Goal: Transaction & Acquisition: Purchase product/service

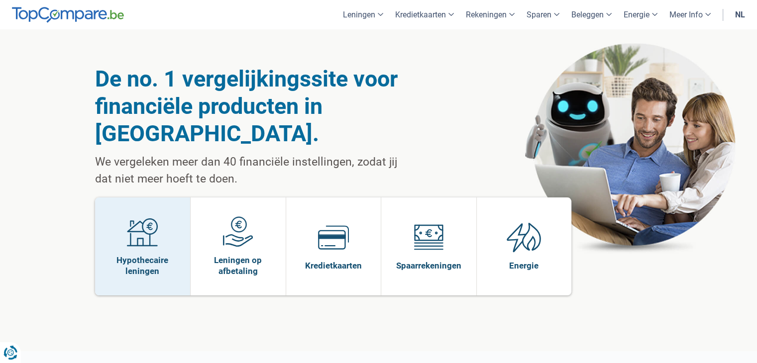
click at [175, 208] on link "Hypothecaire leningen" at bounding box center [143, 247] width 96 height 98
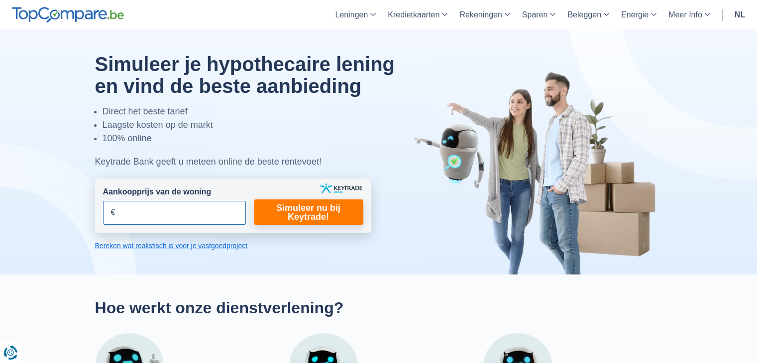
click at [173, 222] on input "Aankoopprijs van de woning" at bounding box center [174, 213] width 143 height 24
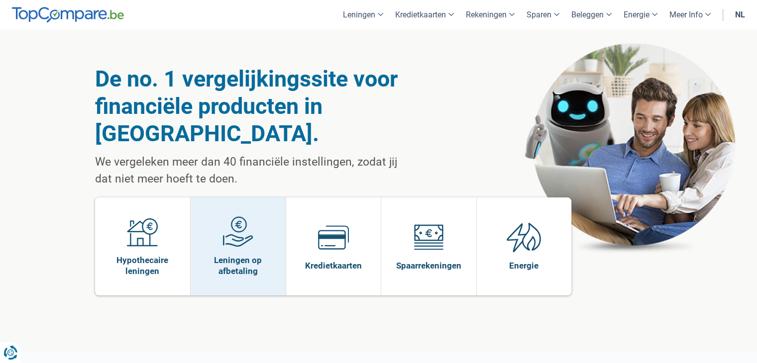
click at [258, 204] on link "Leningen op afbetaling" at bounding box center [238, 247] width 95 height 98
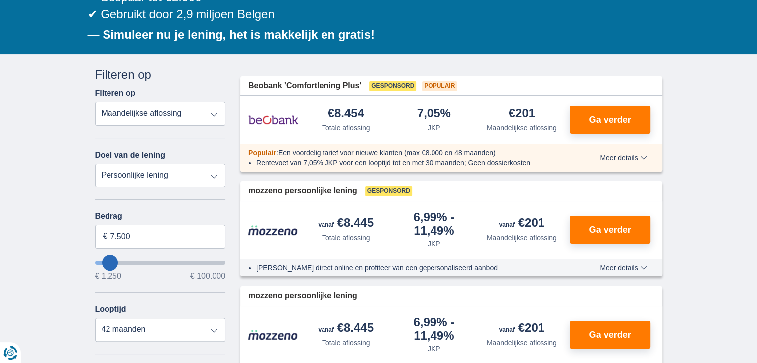
scroll to position [161, 0]
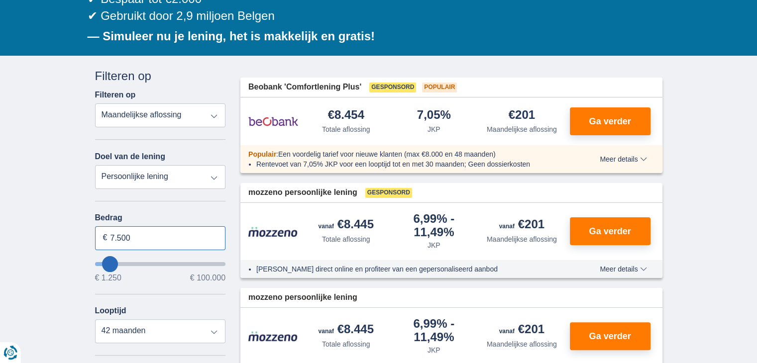
click at [141, 232] on input "7.500" at bounding box center [160, 239] width 131 height 24
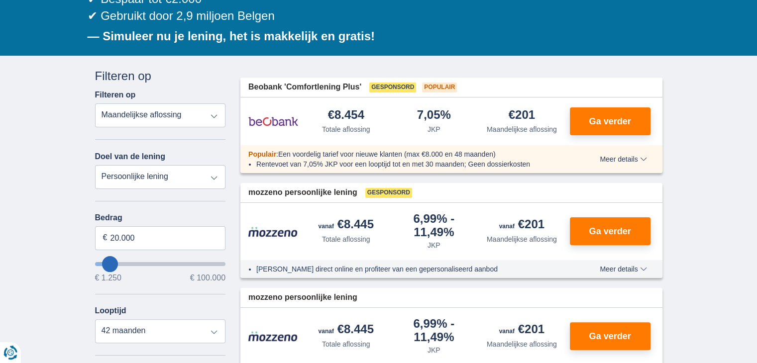
type input "11.250"
type input "11250"
select select "60"
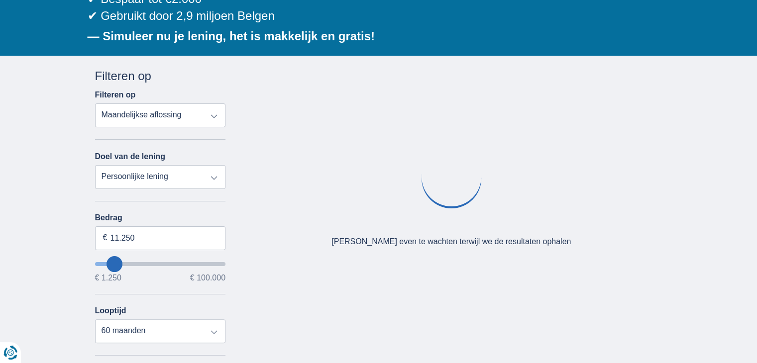
type input "15250"
type input "15.250"
select select "84"
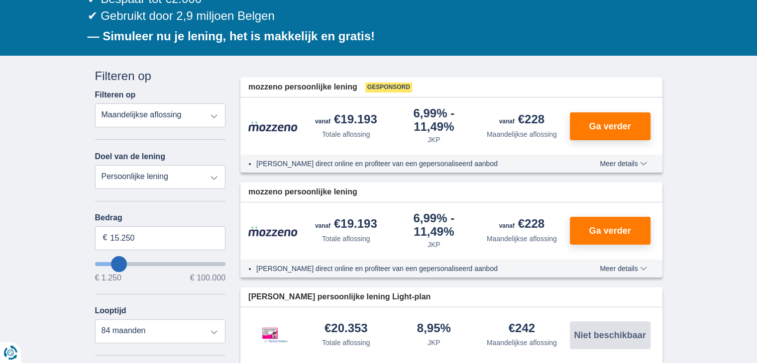
type input "28.250"
type input "28250"
select select "120"
type input "28250"
click at [133, 262] on input "wantToBorrow" at bounding box center [160, 264] width 131 height 4
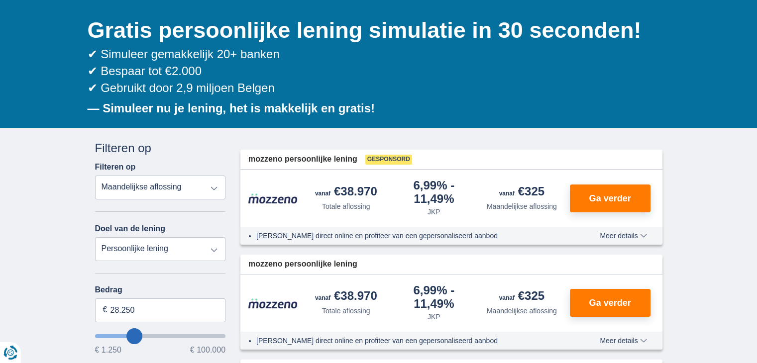
scroll to position [101, 0]
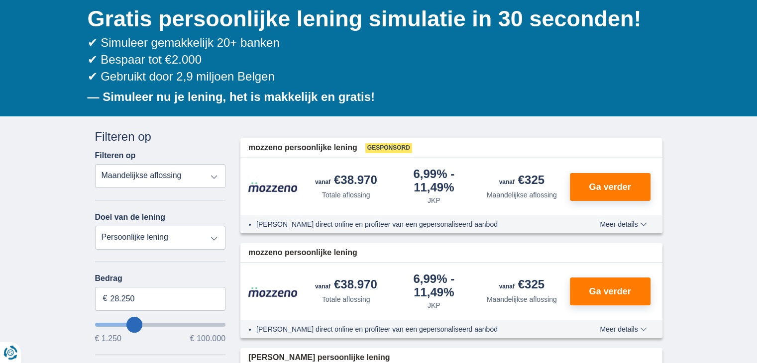
type input "26.250"
type input "26250"
type input "25.250"
type input "25250"
click at [125, 323] on input "wantToBorrow" at bounding box center [160, 325] width 131 height 4
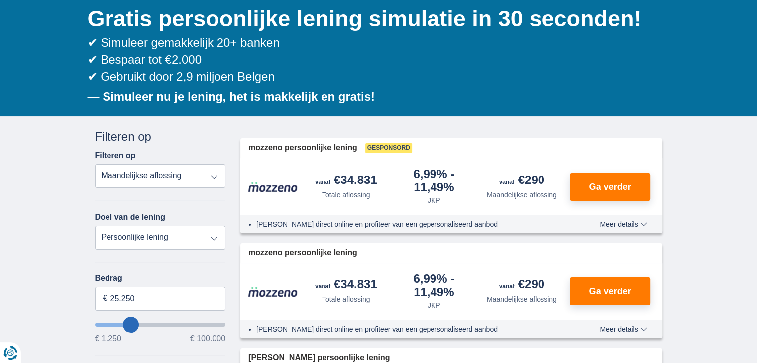
scroll to position [0, 0]
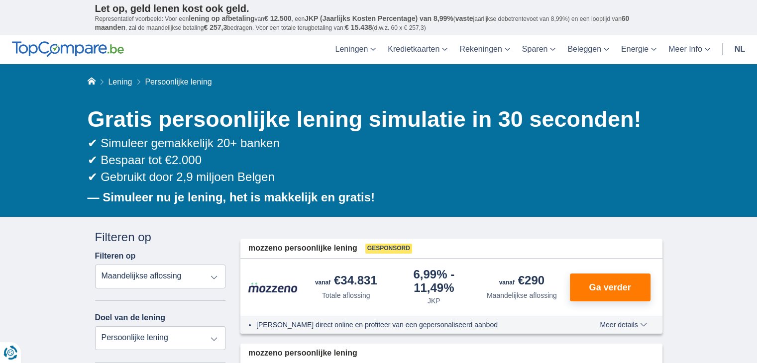
click at [125, 322] on div "Doel van de lening Persoonlijke lening Auto Moto / fiets Mobilhome / caravan Re…" at bounding box center [160, 331] width 131 height 37
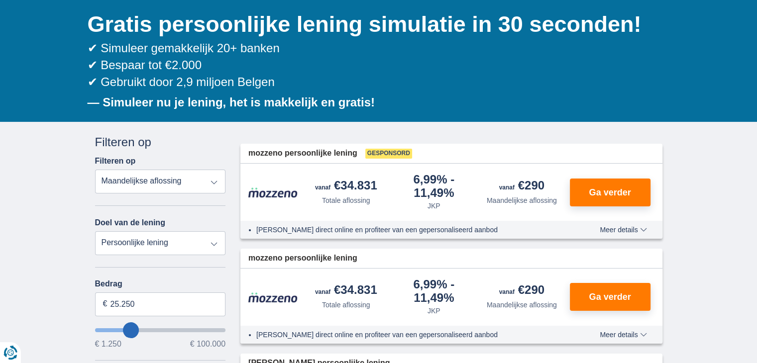
scroll to position [100, 0]
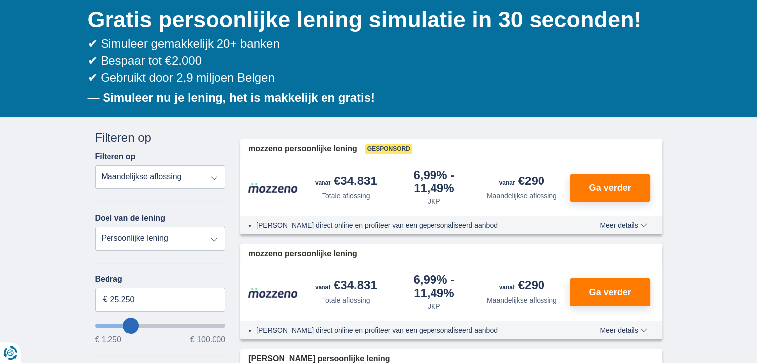
type input "22.250"
type input "21250"
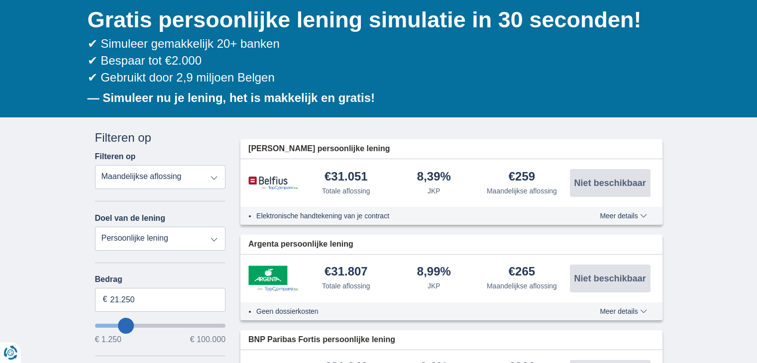
type input "15.250"
type input "15250"
select select "84"
type input "14250"
type input "14.250"
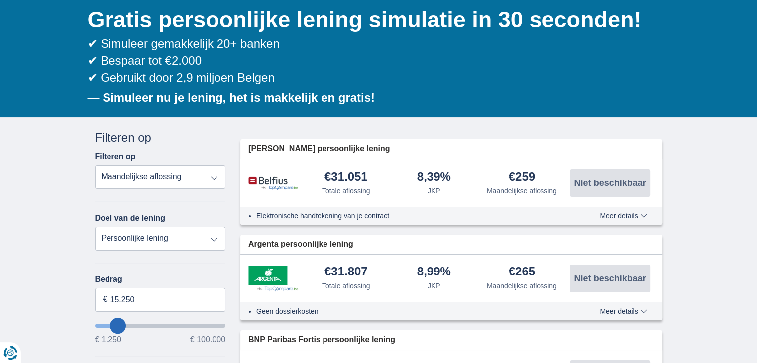
select select "60"
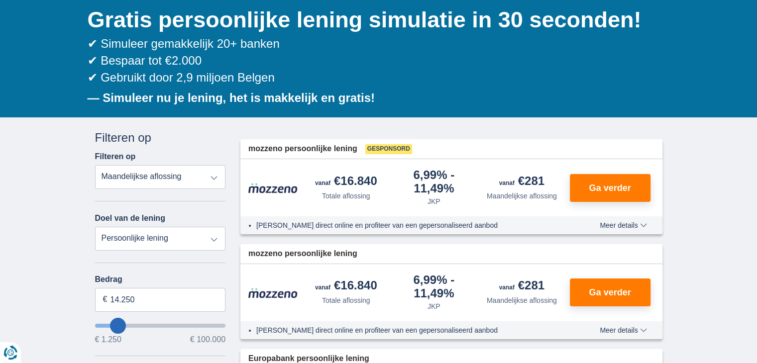
type input "15.250"
type input "15250"
select select "84"
type input "16.250"
type input "22250"
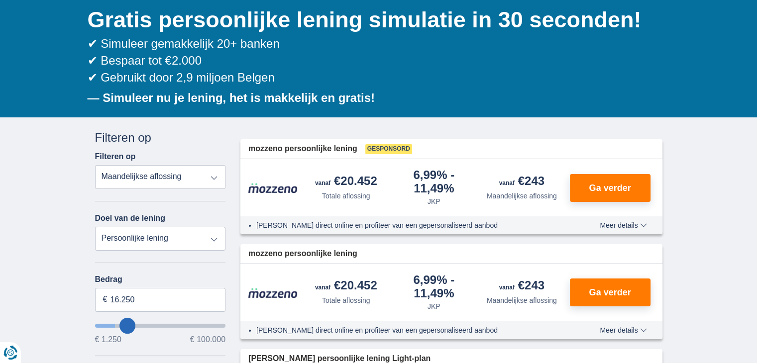
type input "22.250"
select select "120"
type input "23.250"
type input "23250"
type input "22.250"
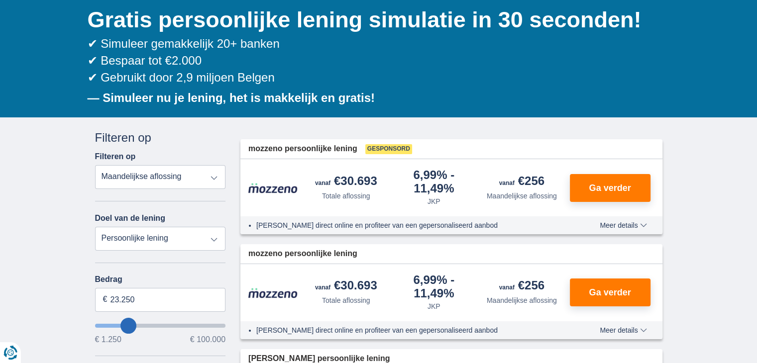
type input "22250"
type input "20.250"
type input "20250"
type input "19.250"
type input "19250"
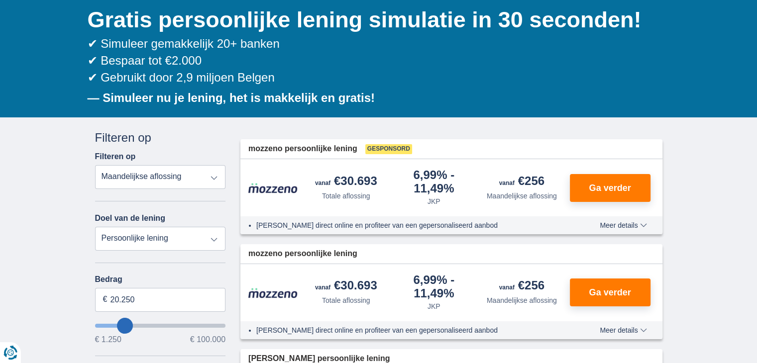
select select "84"
type input "18.250"
type input "18250"
click at [123, 328] on input "wantToBorrow" at bounding box center [160, 326] width 131 height 4
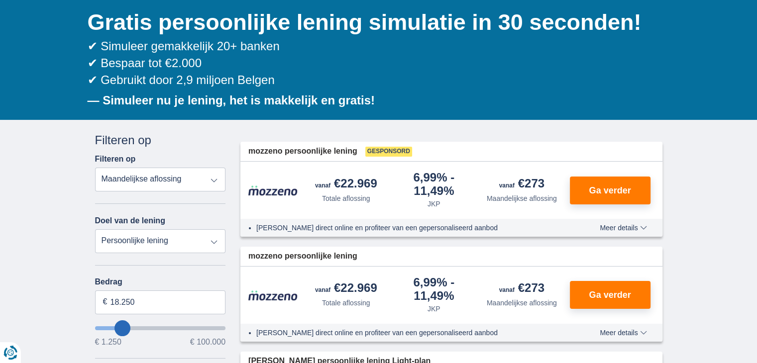
scroll to position [107, 0]
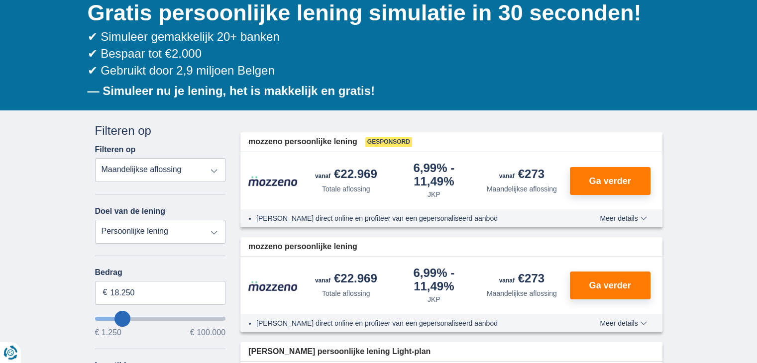
type input "20.250"
type input "20250"
type input "21.250"
type input "21250"
select select "120"
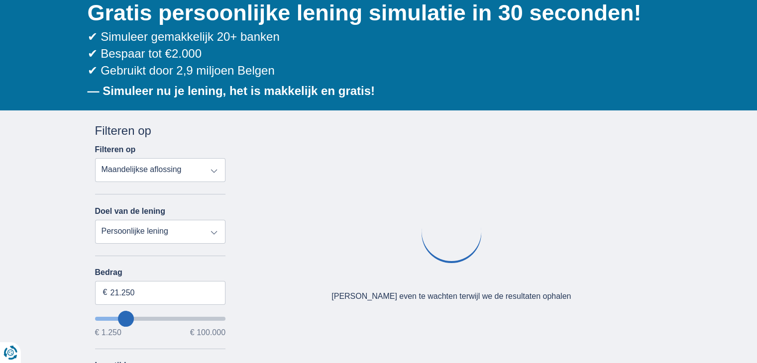
type input "20.250"
type input "20250"
click at [124, 319] on input "wantToBorrow" at bounding box center [160, 319] width 131 height 4
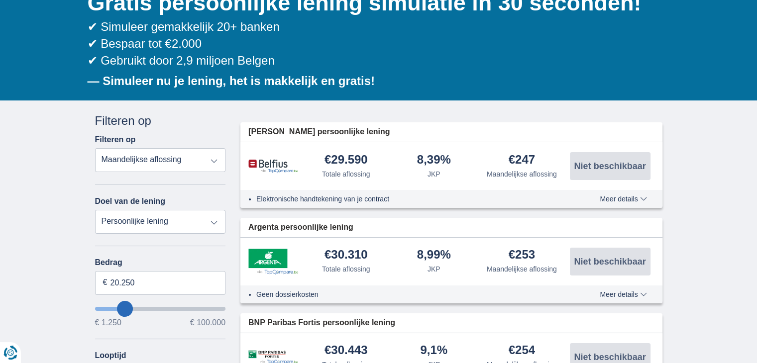
scroll to position [118, 0]
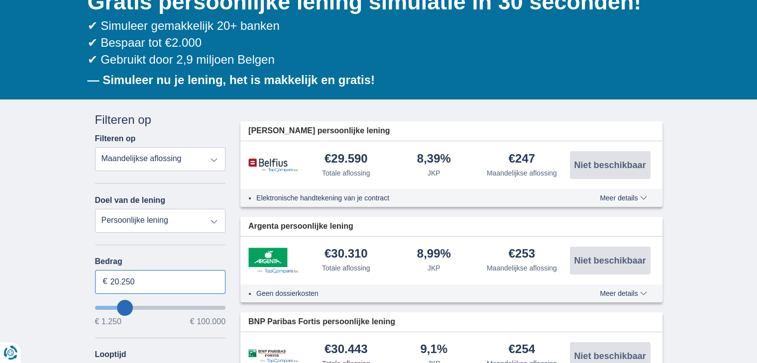
click at [138, 284] on input "20.250" at bounding box center [160, 282] width 131 height 24
type input "20.000"
type input "20250"
select select "84"
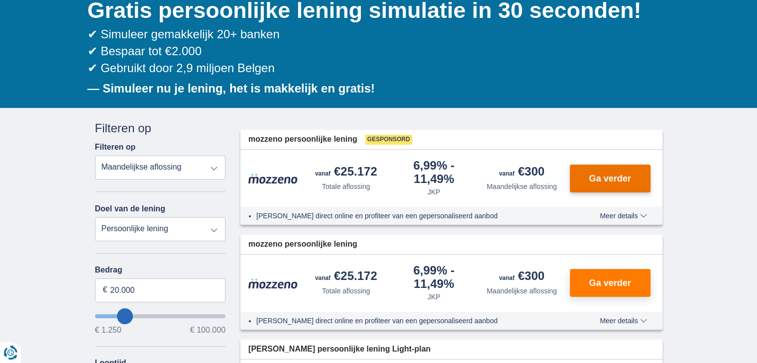
scroll to position [112, 0]
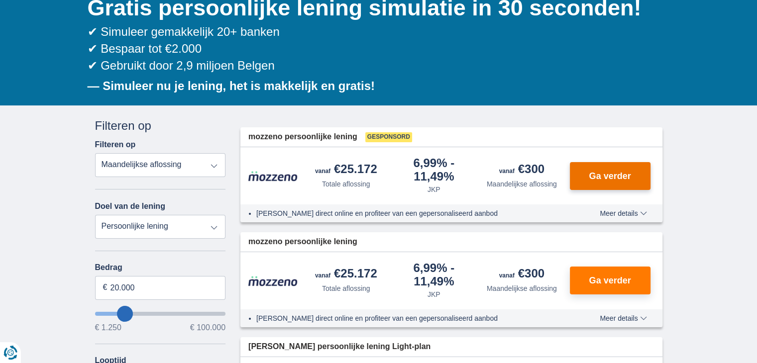
click at [600, 181] on button "Ga verder" at bounding box center [610, 176] width 81 height 28
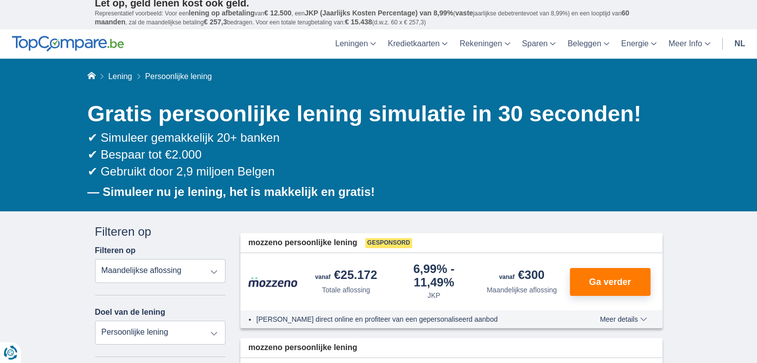
scroll to position [0, 0]
